Goal: Transaction & Acquisition: Purchase product/service

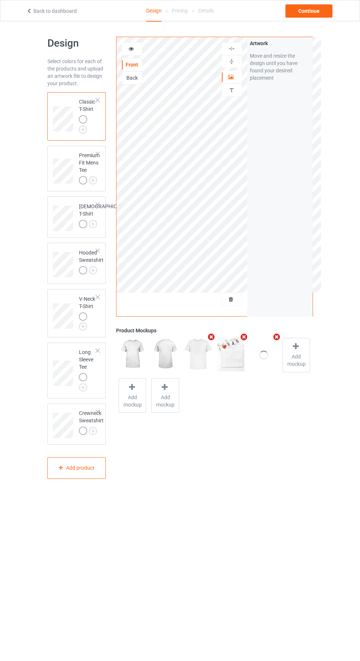
click at [234, 303] on div at bounding box center [232, 299] width 20 height 7
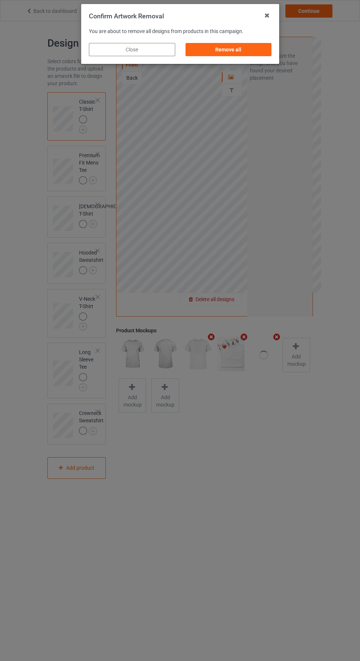
click at [237, 48] on div "Remove all" at bounding box center [228, 49] width 86 height 13
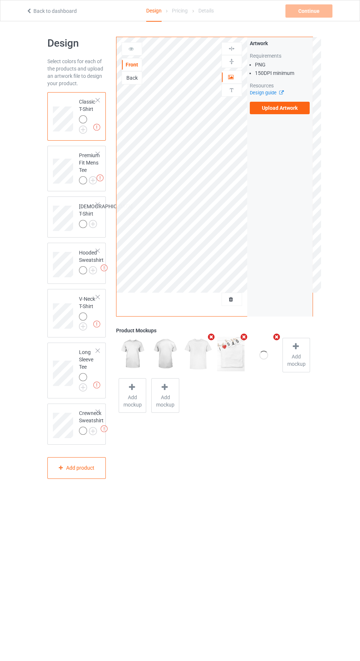
click at [290, 106] on label "Upload Artwork" at bounding box center [280, 108] width 60 height 12
click at [0, 0] on input "Upload Artwork" at bounding box center [0, 0] width 0 height 0
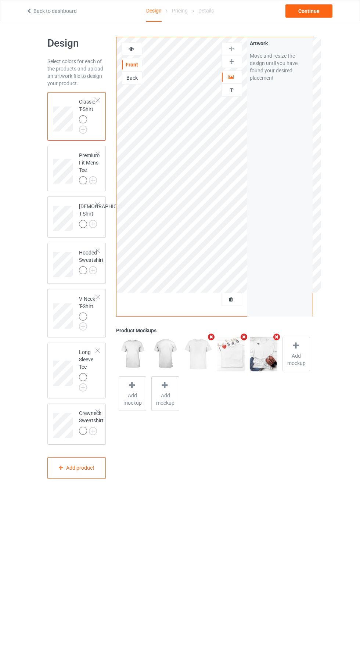
click at [131, 48] on icon at bounding box center [131, 47] width 6 height 5
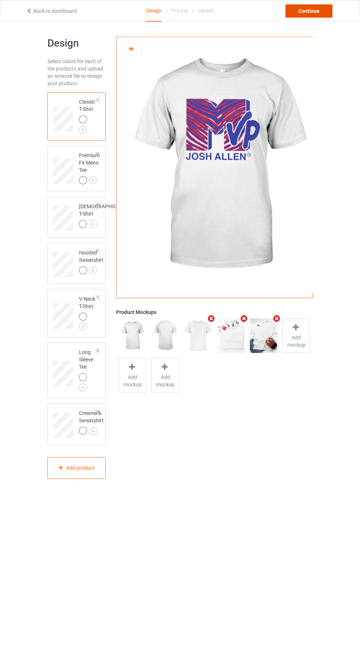
click at [317, 9] on div "Continue" at bounding box center [308, 10] width 47 height 13
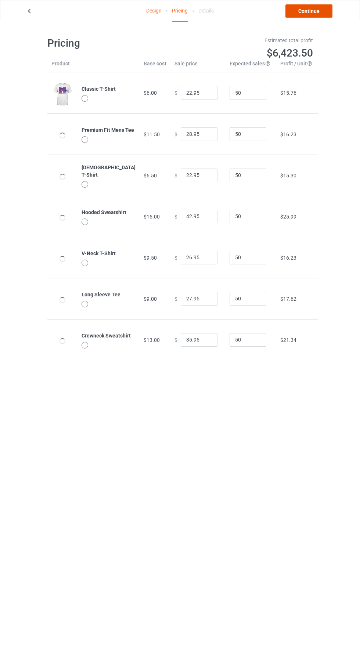
click at [315, 10] on link "Continue" at bounding box center [308, 10] width 47 height 13
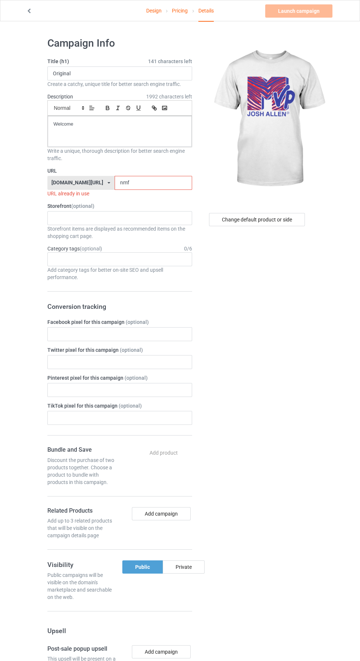
click at [146, 184] on input "nmf" at bounding box center [153, 183] width 77 height 14
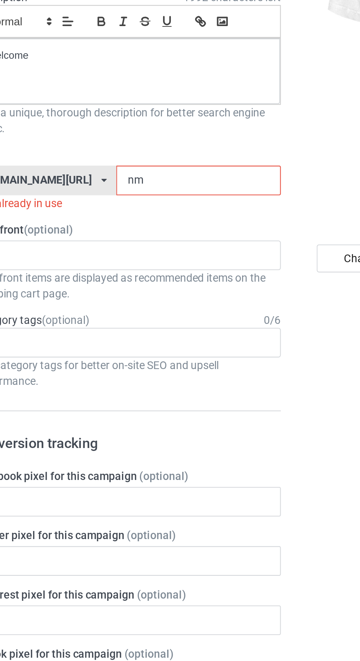
type input "n"
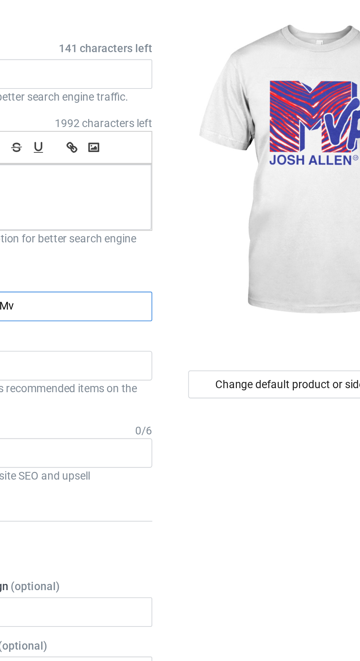
type input "Mvp"
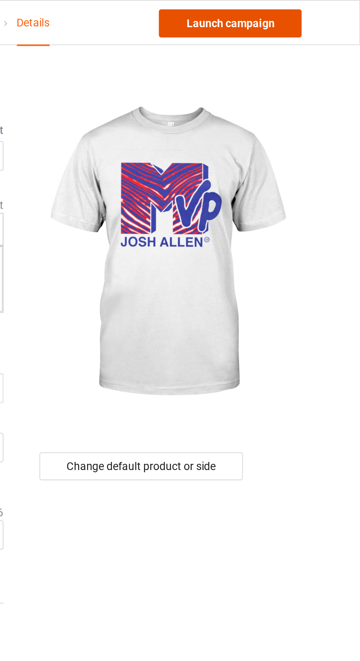
click at [311, 8] on link "Launch campaign" at bounding box center [298, 10] width 67 height 13
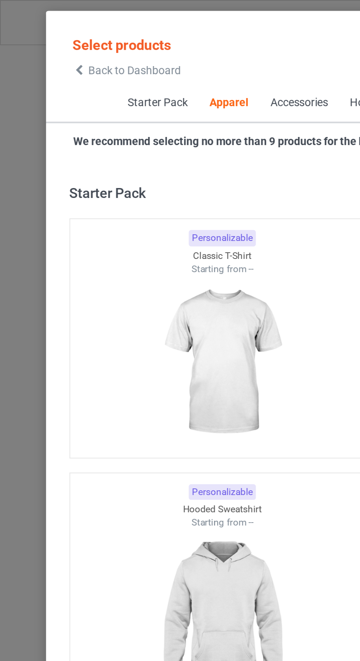
scroll to position [393, 0]
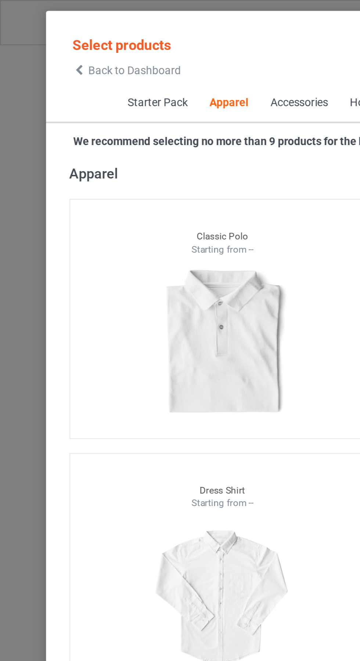
click at [37, 33] on icon at bounding box center [37, 32] width 6 height 5
